Goal: Check status: Check status

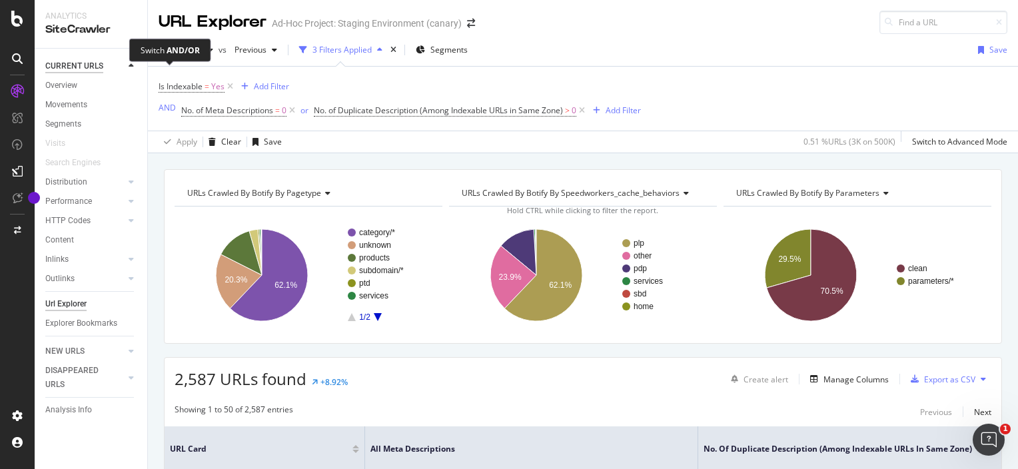
scroll to position [0, 614]
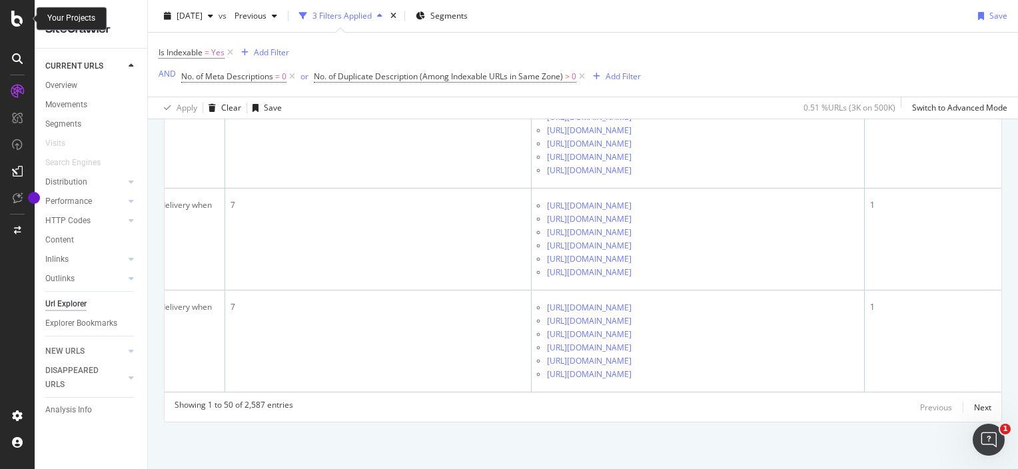
click at [15, 23] on icon at bounding box center [17, 19] width 12 height 16
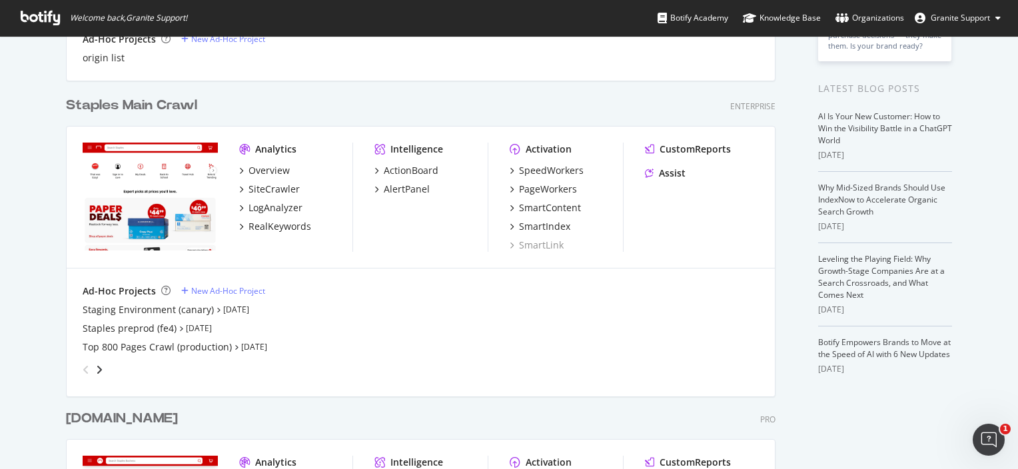
scroll to position [415, 0]
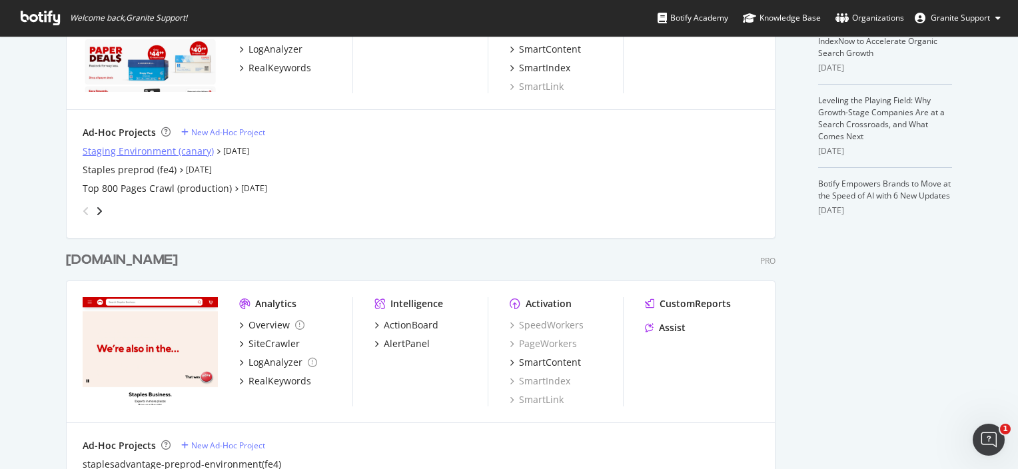
click at [175, 149] on div "Staging Environment (canary)" at bounding box center [148, 151] width 131 height 13
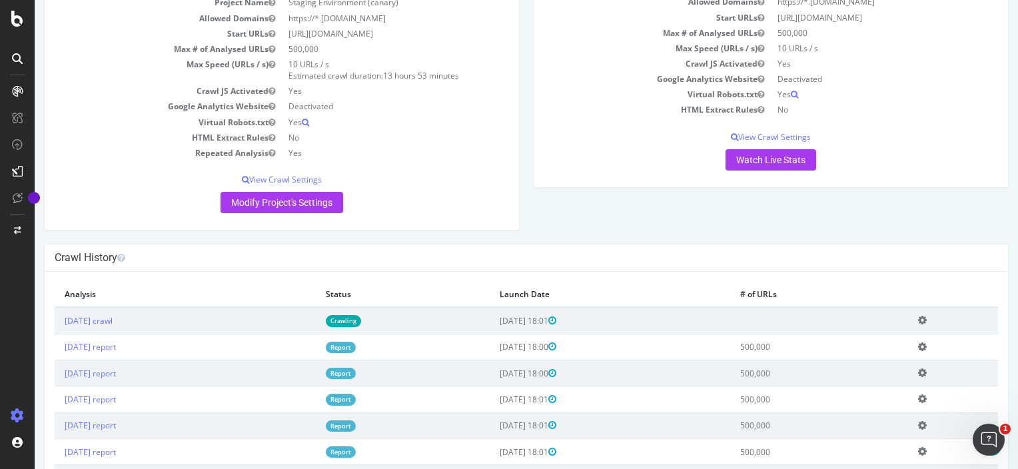
scroll to position [215, 0]
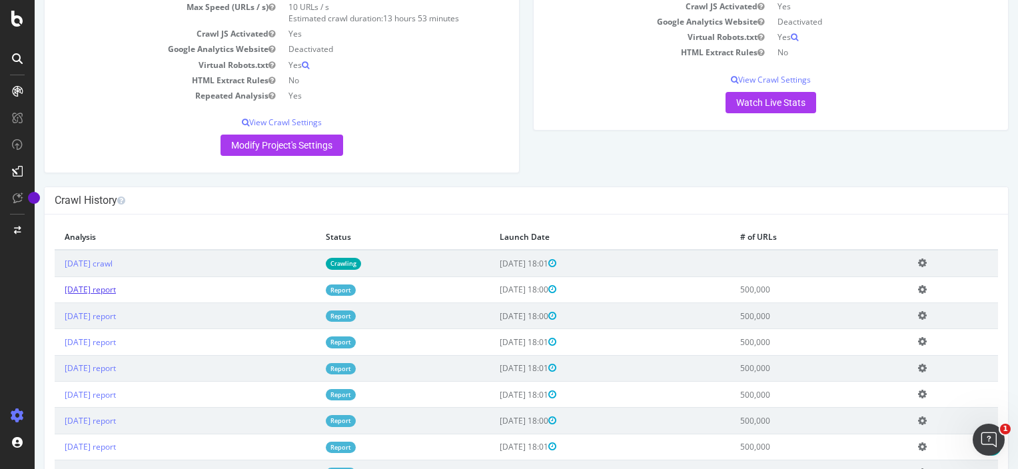
click at [99, 286] on link "[DATE] report" at bounding box center [90, 289] width 51 height 11
